Goal: Transaction & Acquisition: Download file/media

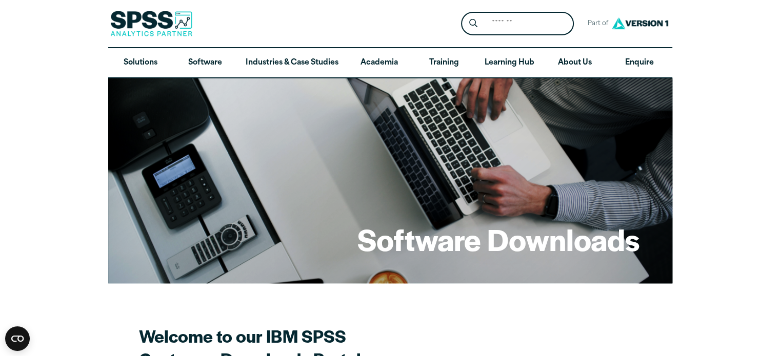
drag, startPoint x: 438, startPoint y: 239, endPoint x: 427, endPoint y: 249, distance: 15.3
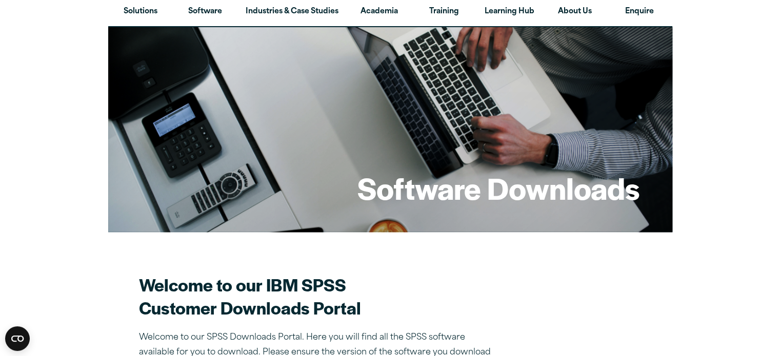
drag, startPoint x: 427, startPoint y: 249, endPoint x: 61, endPoint y: 279, distance: 367.4
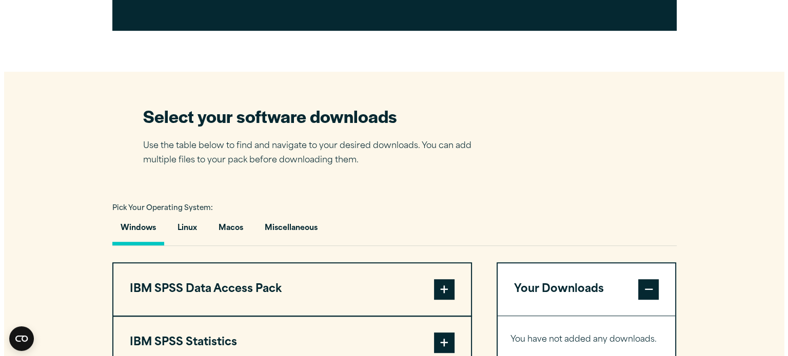
scroll to position [671, 0]
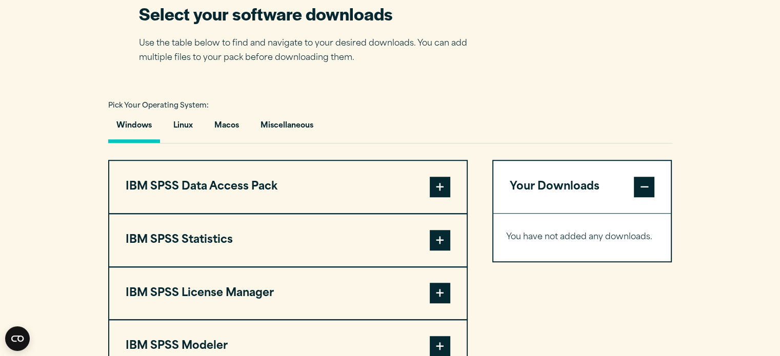
click at [365, 163] on button "IBM SPSS Data Access Pack" at bounding box center [287, 187] width 357 height 52
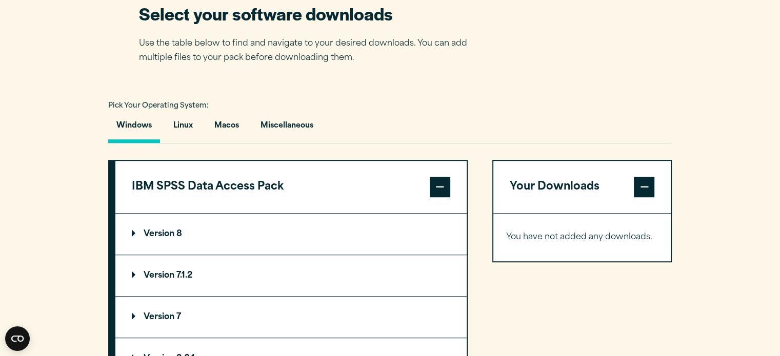
click at [361, 177] on button "IBM SPSS Data Access Pack" at bounding box center [290, 187] width 351 height 52
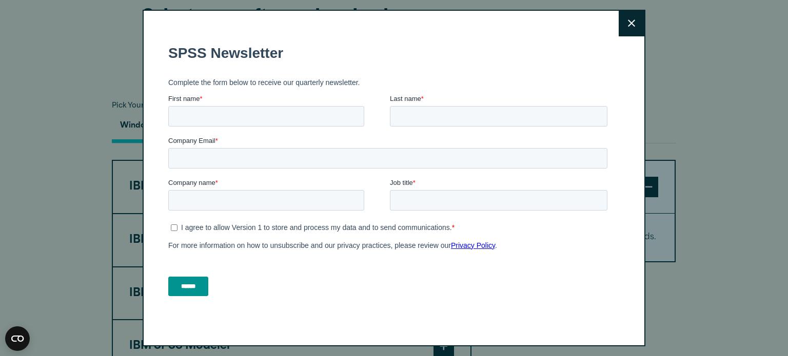
click at [244, 180] on label "Company name *" at bounding box center [279, 182] width 222 height 10
click at [244, 190] on input "Company name *" at bounding box center [266, 200] width 196 height 21
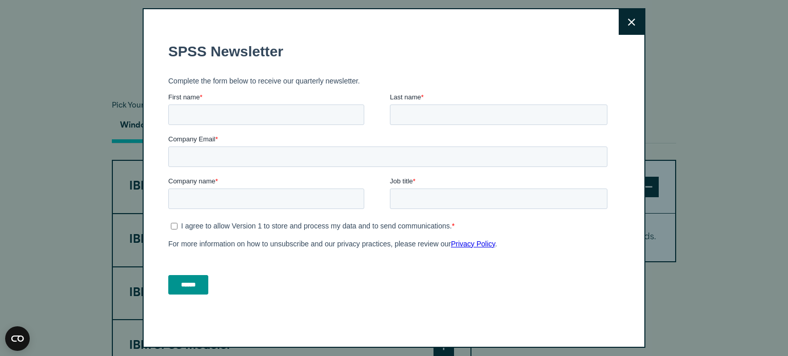
click at [639, 23] on div "Close" at bounding box center [394, 178] width 503 height 340
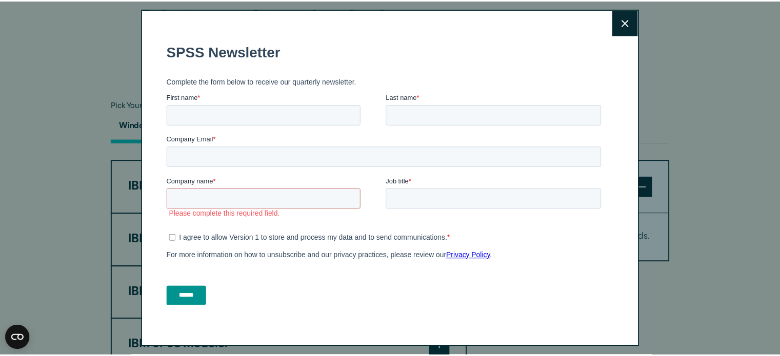
scroll to position [8, 0]
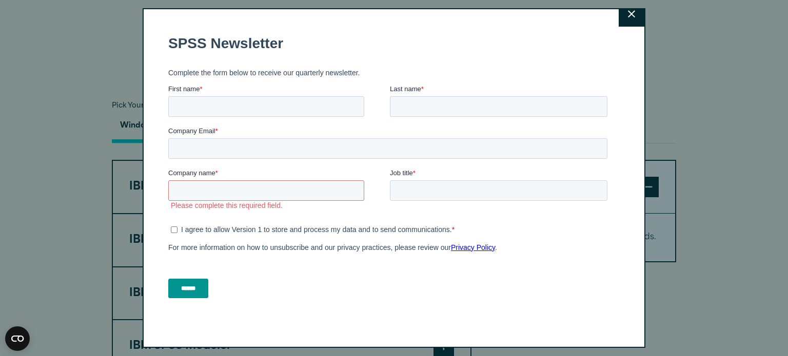
click at [618, 21] on button "Close" at bounding box center [631, 14] width 26 height 26
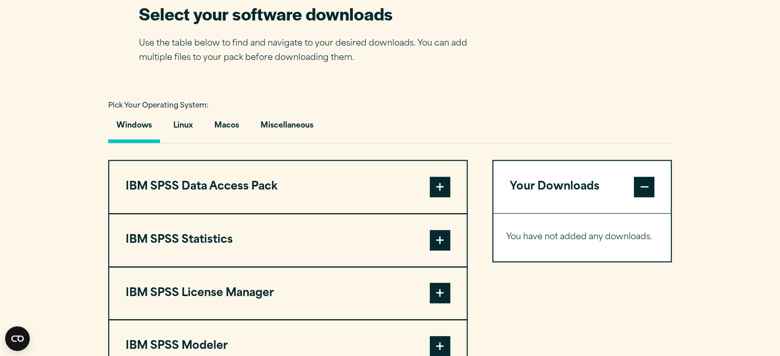
click at [160, 241] on button "IBM SPSS Statistics" at bounding box center [287, 240] width 357 height 52
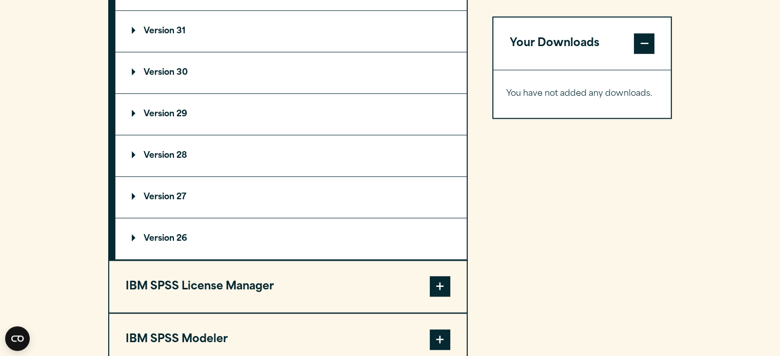
scroll to position [773, 0]
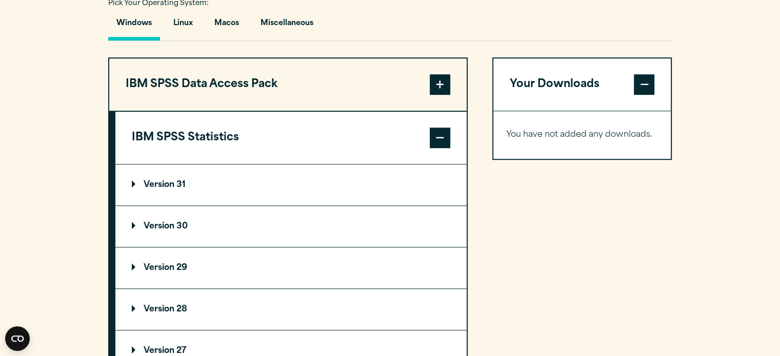
click at [129, 182] on summary "Version 31" at bounding box center [290, 185] width 351 height 41
